Goal: Information Seeking & Learning: Learn about a topic

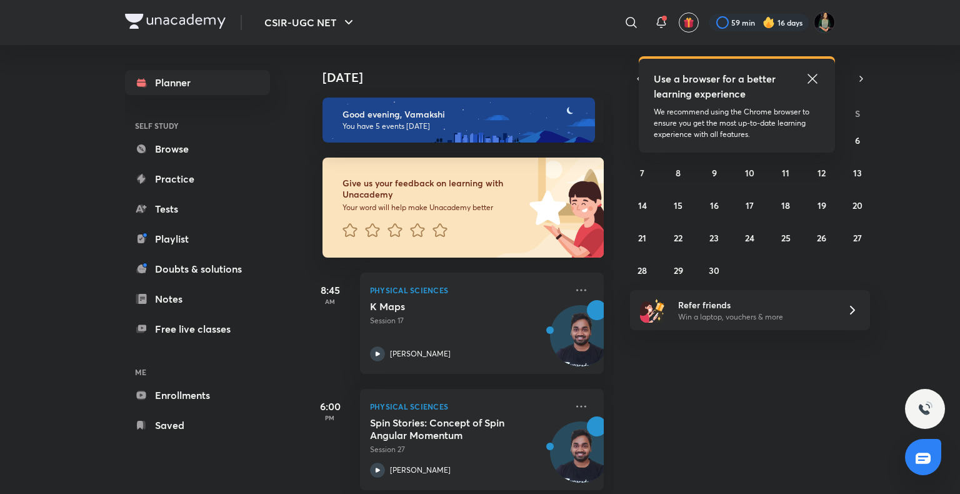
click at [814, 81] on icon at bounding box center [812, 78] width 15 height 15
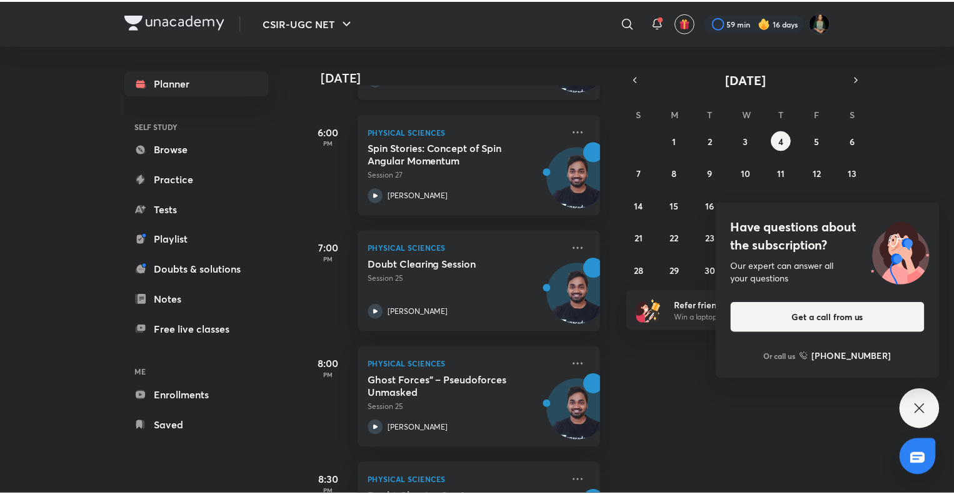
scroll to position [237, 0]
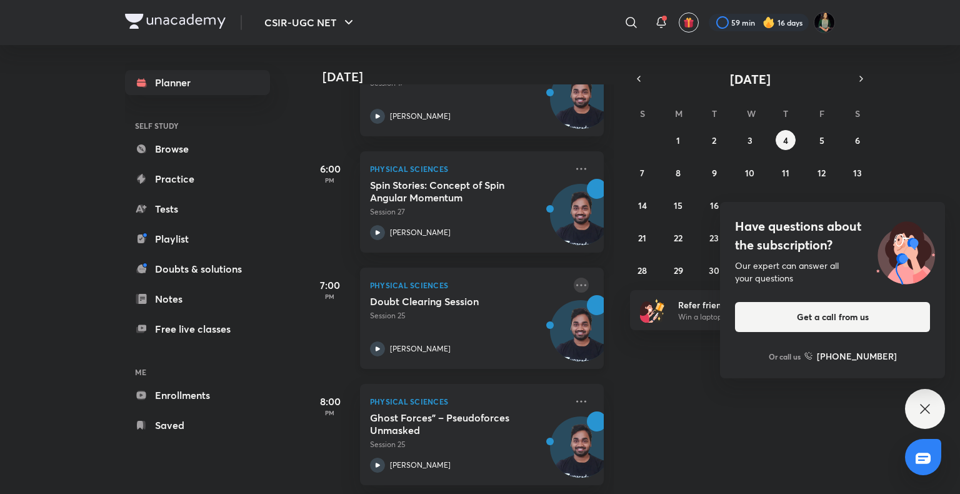
click at [576, 284] on icon at bounding box center [581, 285] width 10 height 2
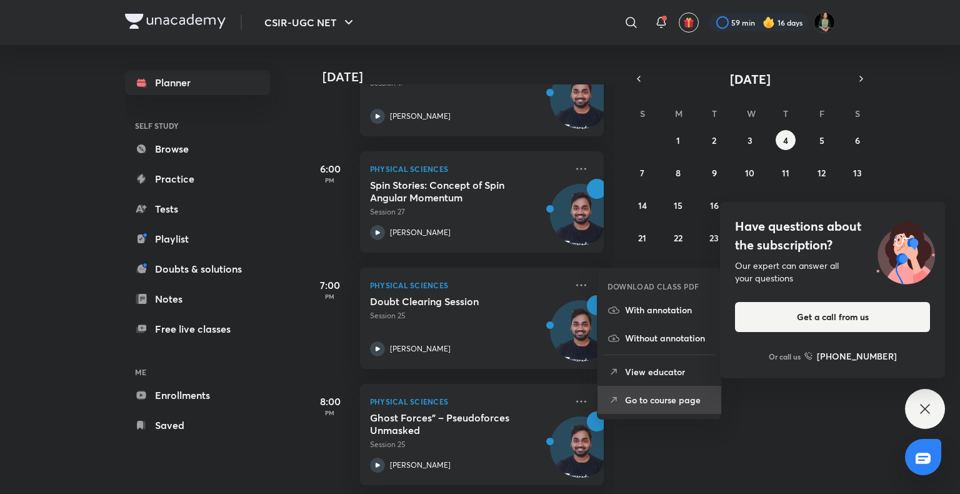
click at [631, 405] on p "Go to course page" at bounding box center [668, 399] width 86 height 13
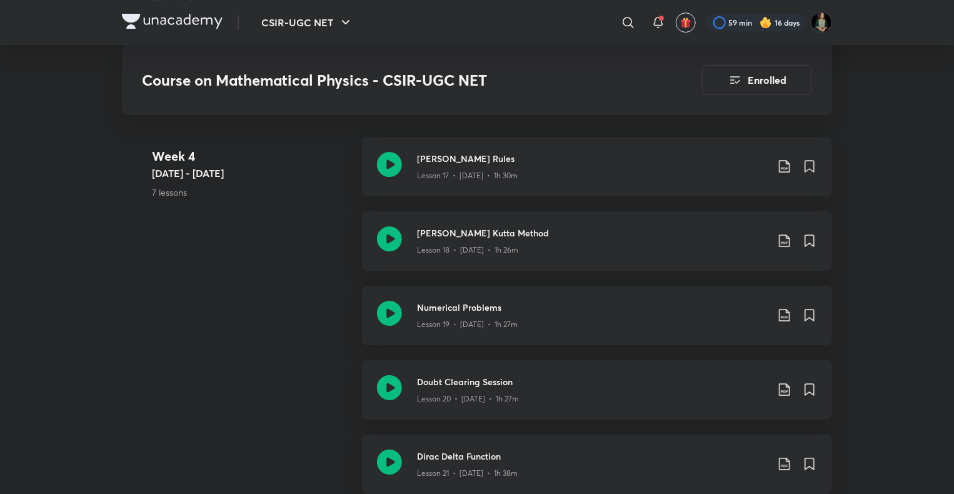
scroll to position [2094, 0]
click at [467, 329] on div "Lesson 19 • [DATE] • 1h 27m" at bounding box center [592, 324] width 350 height 16
click at [467, 329] on div "Course on Mathematical Physics - CSIR-UGC NET Enrolled CSIR-UGC NET Plus Syllab…" at bounding box center [477, 164] width 710 height 4427
click at [394, 332] on div at bounding box center [389, 316] width 25 height 29
